Goal: Information Seeking & Learning: Learn about a topic

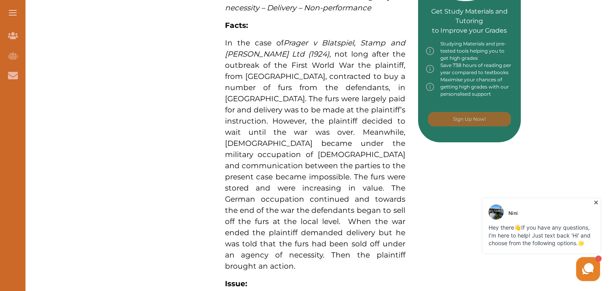
scroll to position [398, 0]
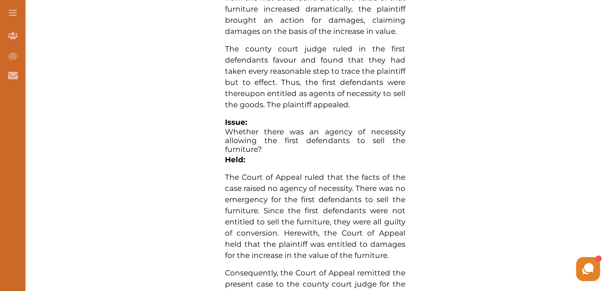
scroll to position [638, 0]
